Goal: Task Accomplishment & Management: Manage account settings

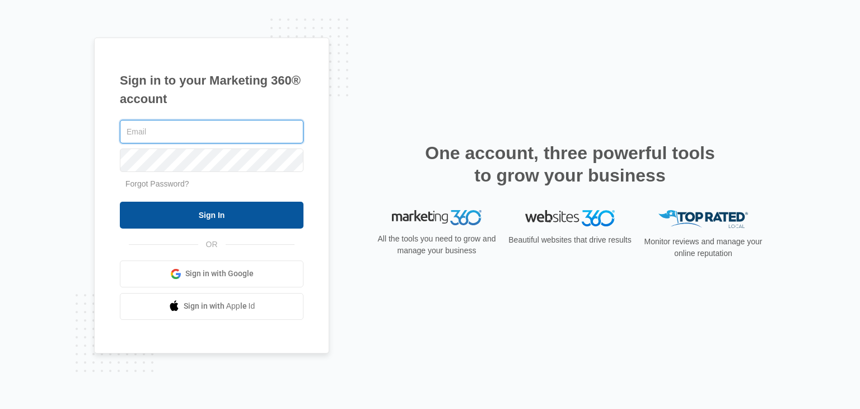
type input "[EMAIL_ADDRESS][DOMAIN_NAME]"
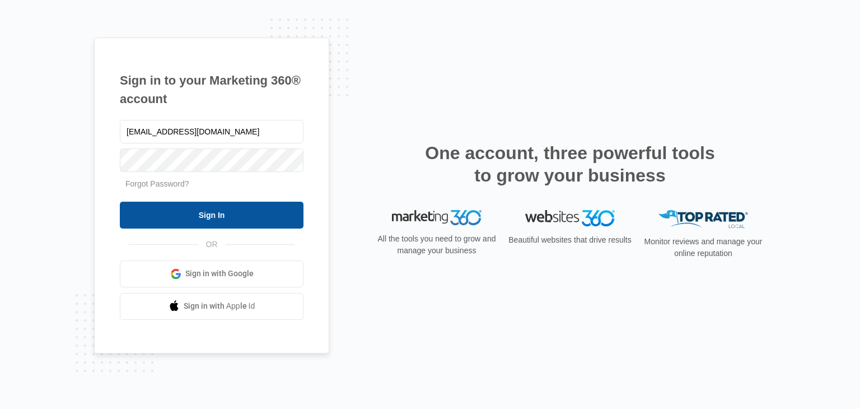
click at [215, 217] on input "Sign In" at bounding box center [212, 214] width 184 height 27
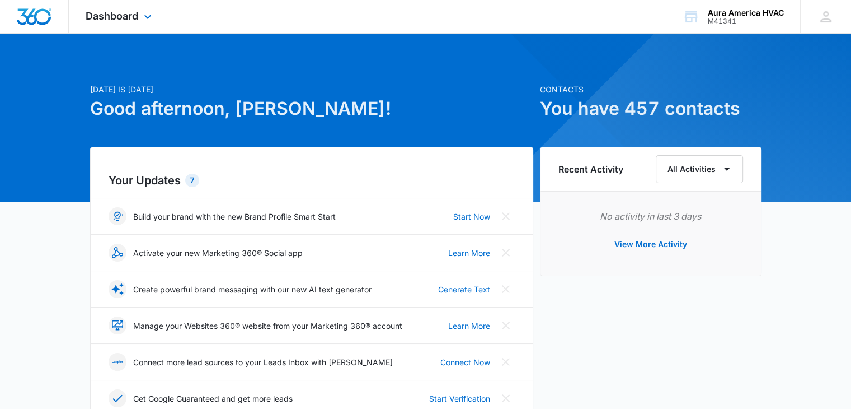
click at [139, 16] on div "Dashboard Apps Reputation Websites Forms CRM Email Social Payments POS Content …" at bounding box center [120, 16] width 102 height 33
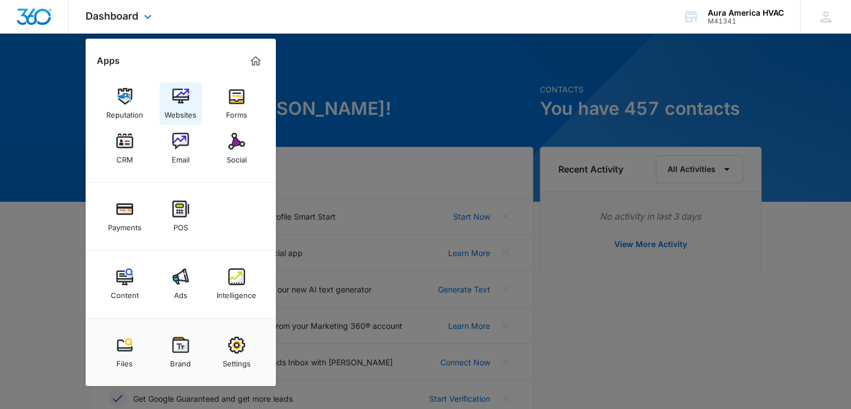
click at [180, 99] on img at bounding box center [180, 96] width 17 height 17
